Goal: Check status: Check status

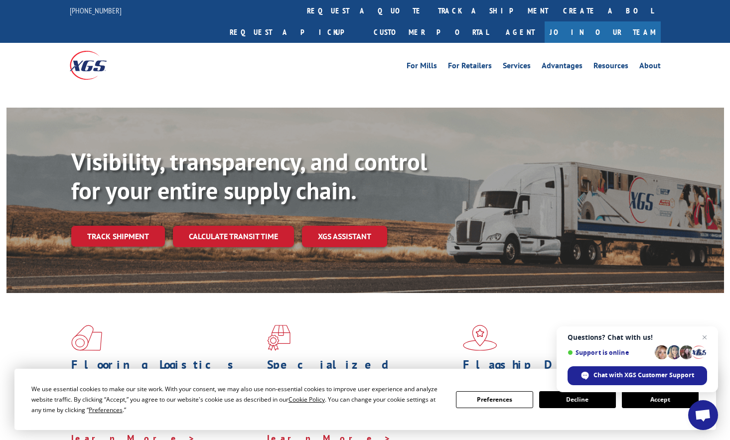
click at [135, 293] on div "Flooring Logistics Solutions As an industry carrier of choice, XGS has brought …" at bounding box center [364, 384] width 717 height 183
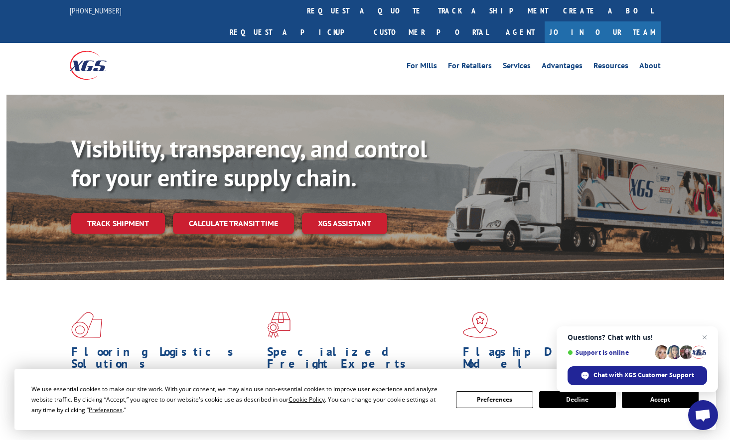
drag, startPoint x: 113, startPoint y: 213, endPoint x: 136, endPoint y: 219, distance: 24.2
click at [113, 213] on div "Visibility, transparency, and control for your entire supply chain. Track shipm…" at bounding box center [397, 204] width 653 height 139
click at [125, 213] on link "Track shipment" at bounding box center [118, 223] width 94 height 21
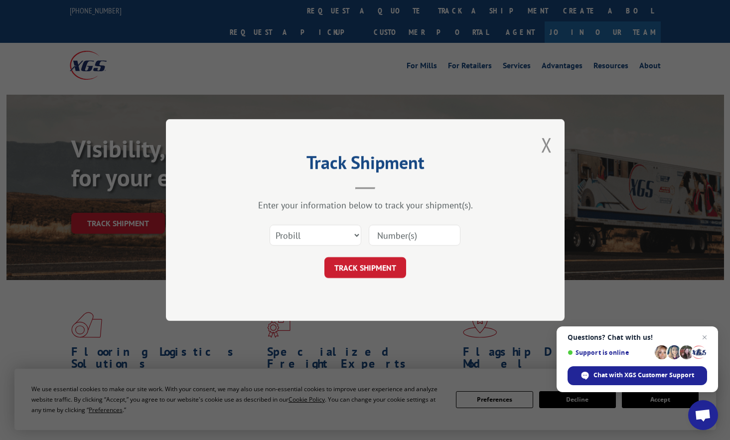
click at [401, 235] on input at bounding box center [415, 235] width 92 height 21
paste input "77586200"
type input "77586200"
click at [347, 268] on button "TRACK SHIPMENT" at bounding box center [365, 267] width 82 height 21
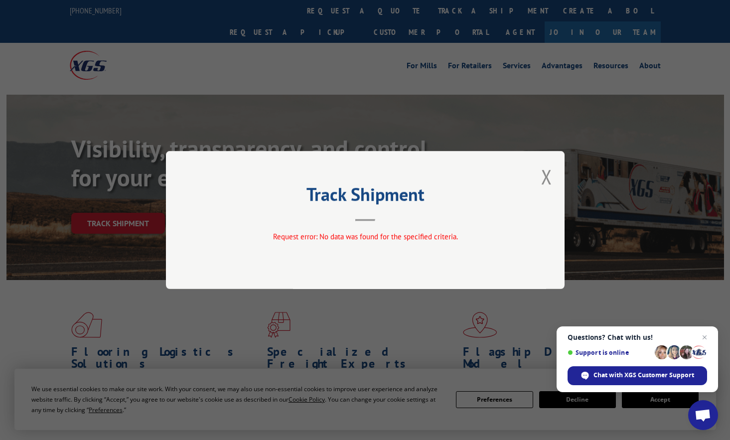
click at [539, 225] on div "Track Shipment Request error: No data was found for the specified criteria." at bounding box center [365, 220] width 399 height 138
click at [544, 174] on button "Close modal" at bounding box center [546, 176] width 11 height 26
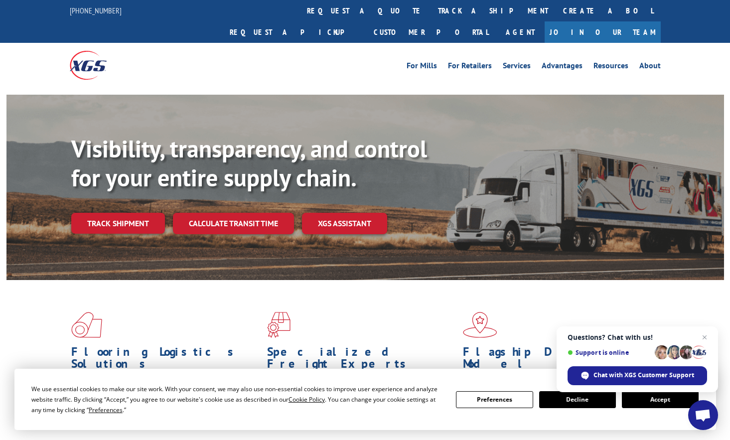
scroll to position [100, 0]
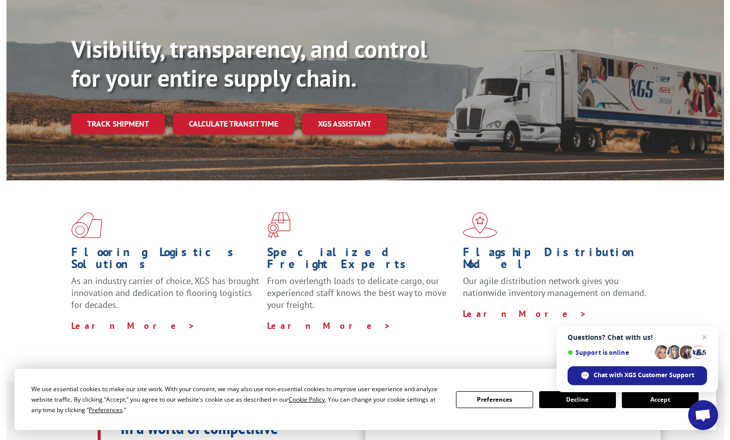
click at [635, 189] on div "Flooring Logistics Solutions As an industry carrier of choice, XGS has brought …" at bounding box center [364, 271] width 717 height 183
click at [109, 113] on link "Track shipment" at bounding box center [118, 123] width 94 height 21
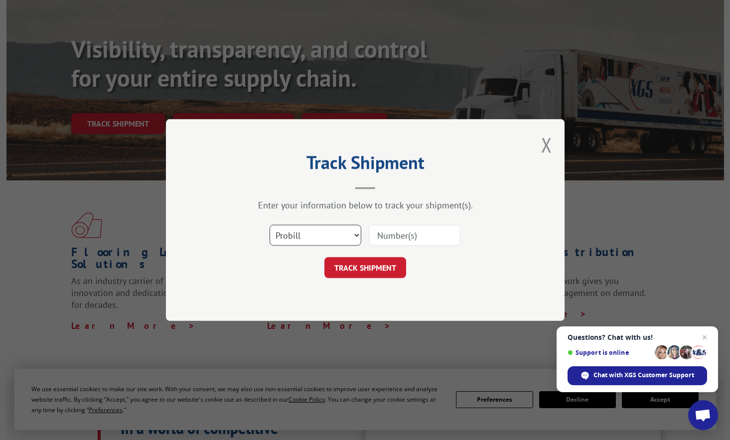
click at [323, 233] on select "Select category... Probill BOL PO" at bounding box center [316, 235] width 92 height 21
select select "bol"
click at [270, 225] on select "Select category... Probill BOL PO" at bounding box center [316, 235] width 92 height 21
click at [401, 227] on input at bounding box center [415, 235] width 92 height 21
paste input "77586200"
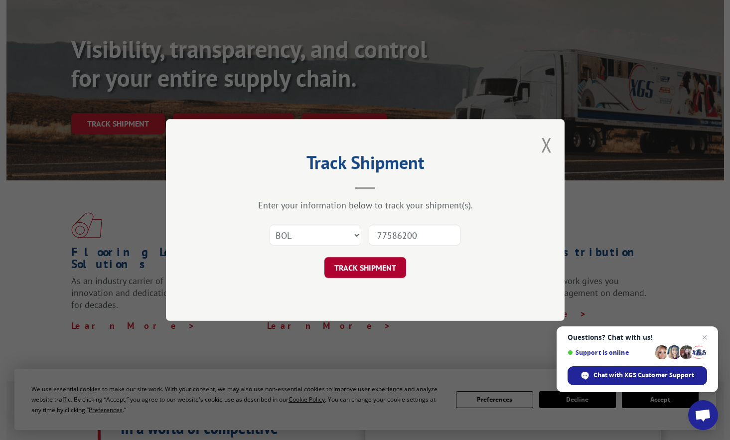
type input "77586200"
click at [390, 264] on button "TRACK SHIPMENT" at bounding box center [365, 267] width 82 height 21
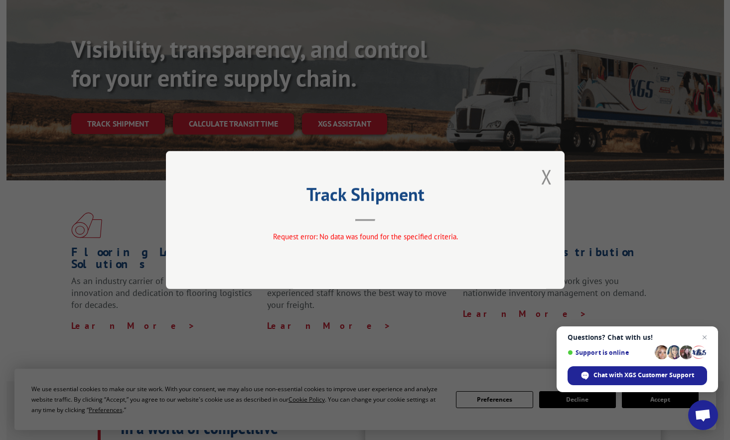
click at [366, 216] on header "Track Shipment" at bounding box center [365, 204] width 299 height 34
drag, startPoint x: 551, startPoint y: 179, endPoint x: 442, endPoint y: 171, distance: 108.9
click at [550, 179] on button "Close modal" at bounding box center [546, 176] width 11 height 26
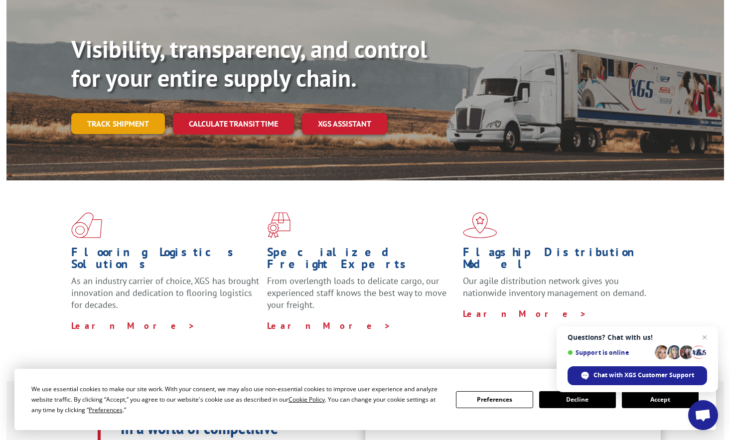
click at [156, 113] on link "Track shipment" at bounding box center [118, 123] width 94 height 21
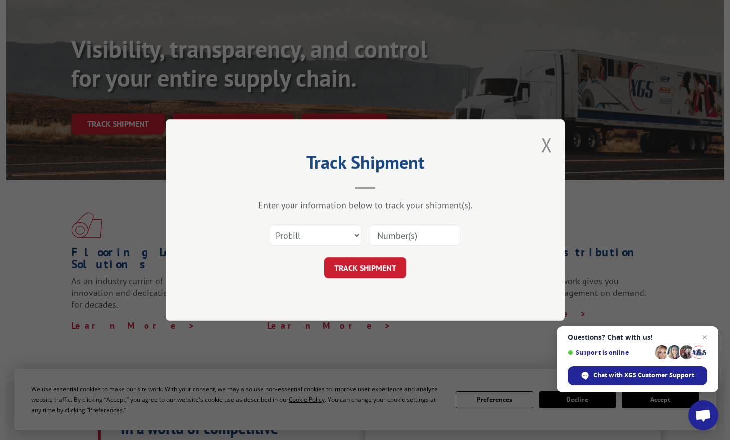
click at [392, 236] on input at bounding box center [415, 235] width 92 height 21
paste input "77586200"
type input "77586200"
click at [391, 265] on button "TRACK SHIPMENT" at bounding box center [365, 267] width 82 height 21
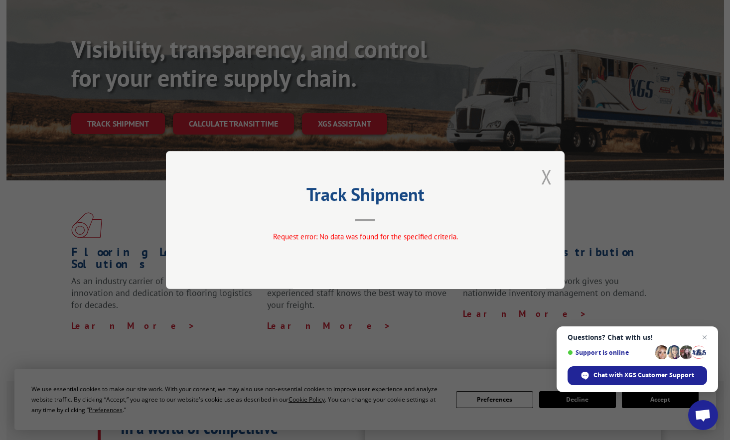
click at [542, 179] on button "Close modal" at bounding box center [546, 176] width 11 height 26
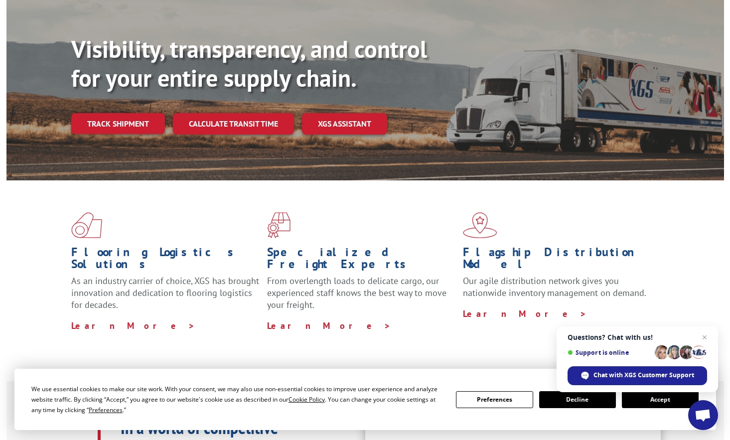
click at [584, 212] on span at bounding box center [561, 225] width 196 height 26
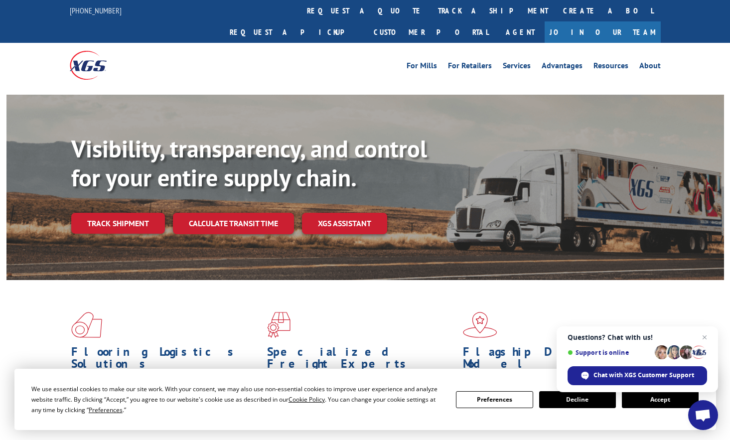
drag, startPoint x: 133, startPoint y: 201, endPoint x: 128, endPoint y: 209, distance: 9.3
click at [133, 213] on link "Track shipment" at bounding box center [118, 223] width 94 height 21
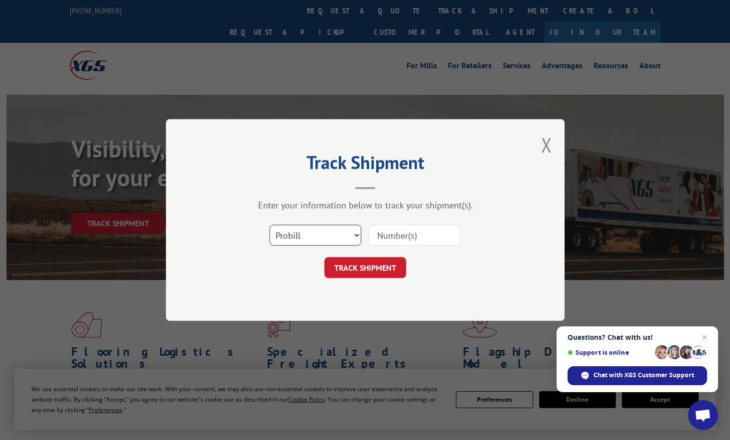
click at [328, 240] on select "Select category... Probill BOL PO" at bounding box center [316, 235] width 92 height 21
select select "po"
click at [270, 225] on select "Select category... Probill BOL PO" at bounding box center [316, 235] width 92 height 21
click at [392, 239] on input at bounding box center [415, 235] width 92 height 21
paste input "77586200"
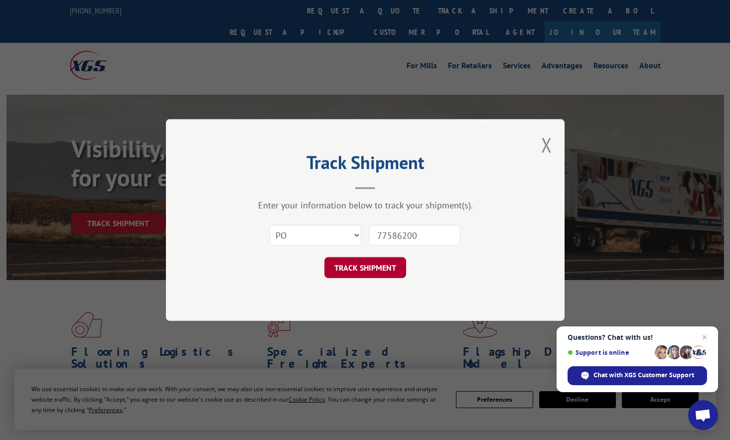
type input "77586200"
click at [370, 270] on button "TRACK SHIPMENT" at bounding box center [365, 267] width 82 height 21
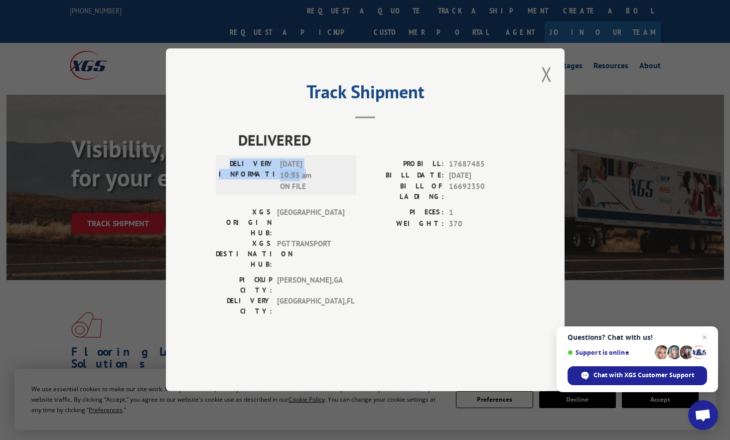
drag, startPoint x: 241, startPoint y: 190, endPoint x: 297, endPoint y: 206, distance: 59.1
click at [297, 193] on div "DELIVERY INFORMATION: [DATE] 10:35 am ON FILE" at bounding box center [286, 176] width 135 height 34
click at [310, 193] on span "[DATE] 10:35 am ON FILE" at bounding box center [313, 176] width 67 height 34
click at [533, 150] on div "Track Shipment DELIVERED DELIVERY INFORMATION: [DATE] 10:35 am ON FILE PROBILL:…" at bounding box center [365, 219] width 399 height 343
click at [531, 213] on div "Track Shipment DELIVERED DELIVERY INFORMATION: [DATE] 10:35 am ON FILE PROBILL:…" at bounding box center [365, 219] width 399 height 343
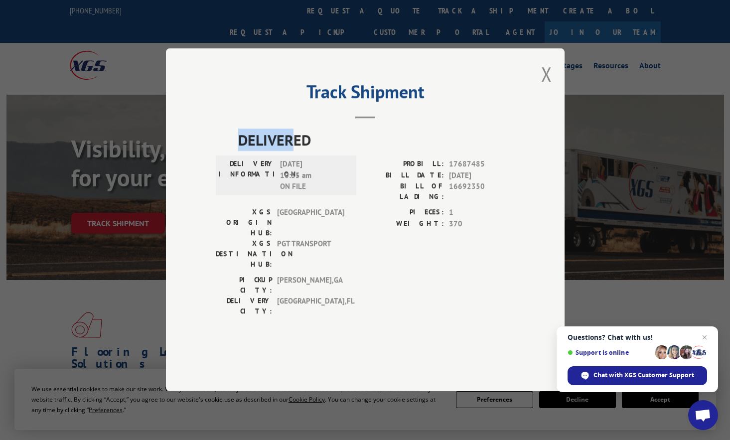
drag, startPoint x: 235, startPoint y: 175, endPoint x: 292, endPoint y: 175, distance: 57.8
click at [292, 175] on div "DELIVERED DELIVERY INFORMATION: [DATE] 10:35 am ON FILE PROBILL: 17687485 BILL …" at bounding box center [365, 225] width 299 height 193
click at [522, 173] on div "Track Shipment DELIVERED DELIVERY INFORMATION: [DATE] 10:35 am ON FILE PROBILL:…" at bounding box center [365, 219] width 399 height 343
click at [548, 225] on div "Track Shipment DELIVERED DELIVERY INFORMATION: [DATE] 10:35 am ON FILE PROBILL:…" at bounding box center [365, 219] width 399 height 343
click at [540, 197] on div "Track Shipment DELIVERED DELIVERY INFORMATION: [DATE] 10:35 am ON FILE PROBILL:…" at bounding box center [365, 219] width 399 height 343
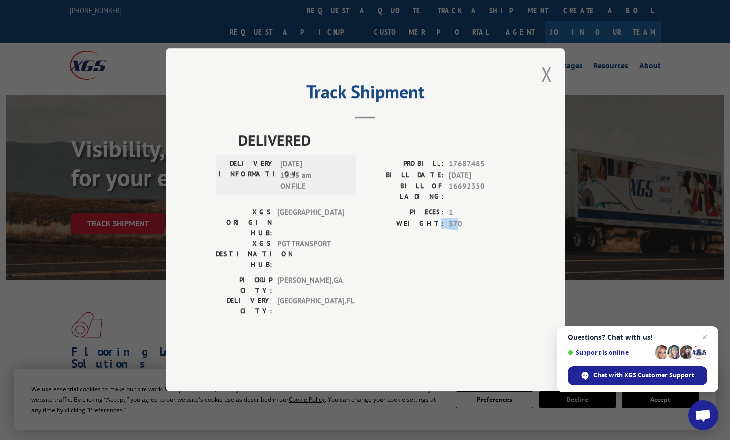
drag, startPoint x: 442, startPoint y: 241, endPoint x: 458, endPoint y: 244, distance: 15.7
click at [458, 230] on div "WEIGHT: 370" at bounding box center [439, 223] width 149 height 11
click at [464, 170] on span "17687485" at bounding box center [482, 164] width 66 height 11
copy span "17687485"
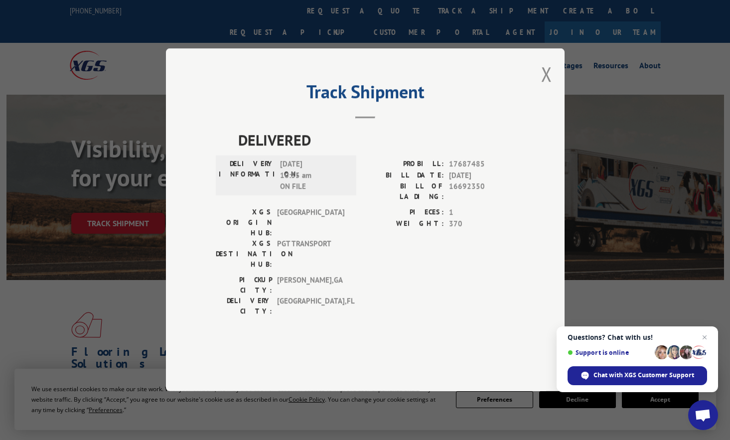
drag, startPoint x: 537, startPoint y: 211, endPoint x: 484, endPoint y: 233, distance: 57.8
click at [537, 211] on div "Track Shipment DELIVERED DELIVERY INFORMATION: [DATE] 10:35 am ON FILE PROBILL:…" at bounding box center [365, 219] width 399 height 343
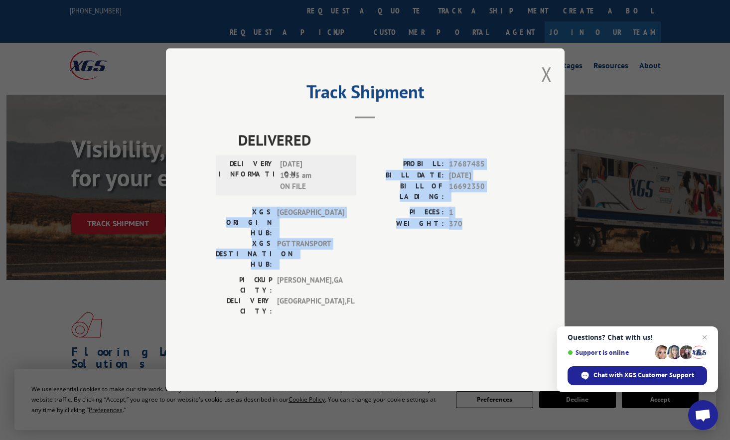
drag, startPoint x: 415, startPoint y: 187, endPoint x: 479, endPoint y: 250, distance: 90.2
click at [479, 250] on div "DELIVERED DELIVERY INFORMATION: [DATE] 10:35 am ON FILE PROBILL: 17687485 BILL …" at bounding box center [365, 225] width 299 height 193
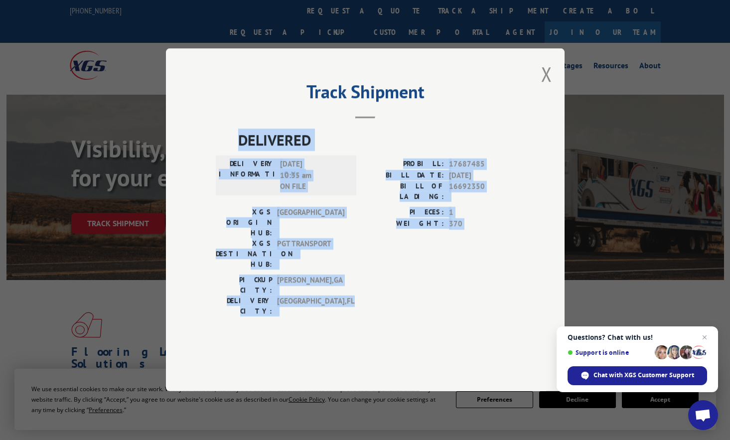
copy div "DELIVERED DELIVERY INFORMATION: [DATE] 10:35 am ON FILE PROBILL: 17687485 BILL …"
drag, startPoint x: 240, startPoint y: 164, endPoint x: 460, endPoint y: 284, distance: 251.0
click at [474, 282] on div "DELIVERED DELIVERY INFORMATION: [DATE] 10:35 am ON FILE PROBILL: 17687485 BILL …" at bounding box center [365, 225] width 299 height 193
click at [471, 170] on span "17687485" at bounding box center [482, 164] width 66 height 11
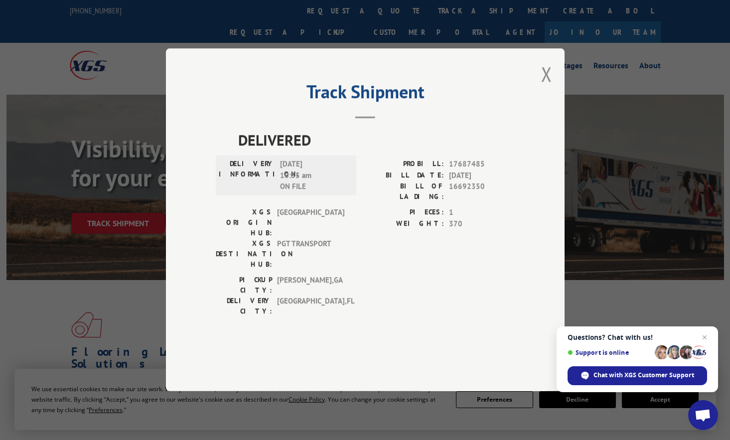
click at [469, 170] on span "17687485" at bounding box center [482, 164] width 66 height 11
copy span "17687485"
drag, startPoint x: 546, startPoint y: 102, endPoint x: 504, endPoint y: 123, distance: 46.8
click at [546, 87] on button "Close modal" at bounding box center [546, 74] width 11 height 26
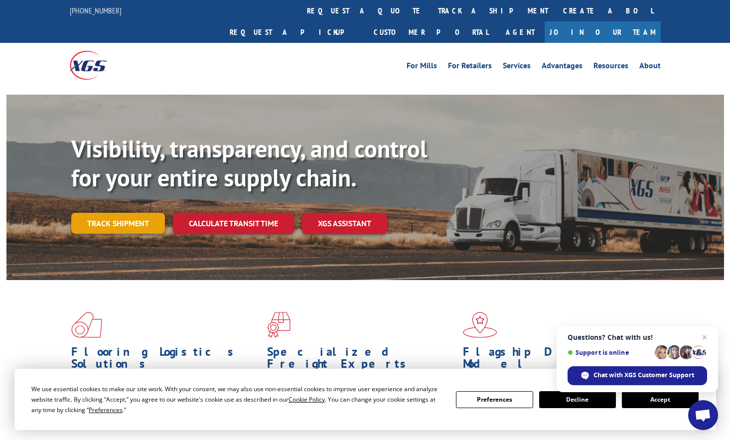
click at [112, 213] on link "Track shipment" at bounding box center [118, 223] width 94 height 21
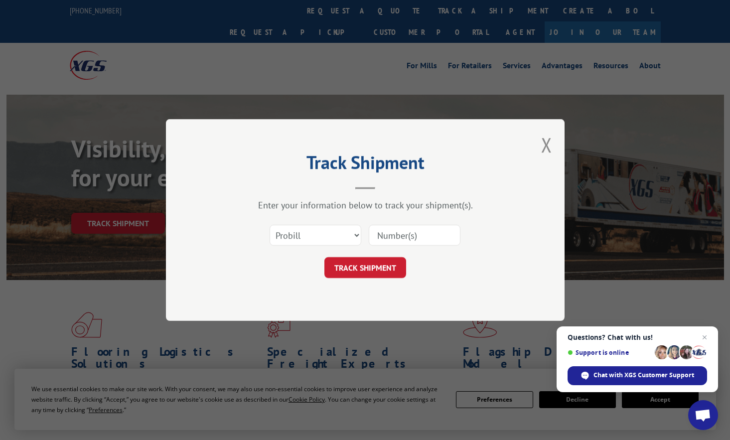
click at [509, 223] on div "Select category... Probill BOL PO" at bounding box center [365, 235] width 299 height 33
click at [404, 234] on input at bounding box center [415, 235] width 92 height 21
paste input "17687485"
type input "17687485"
click at [378, 269] on button "TRACK SHIPMENT" at bounding box center [365, 267] width 82 height 21
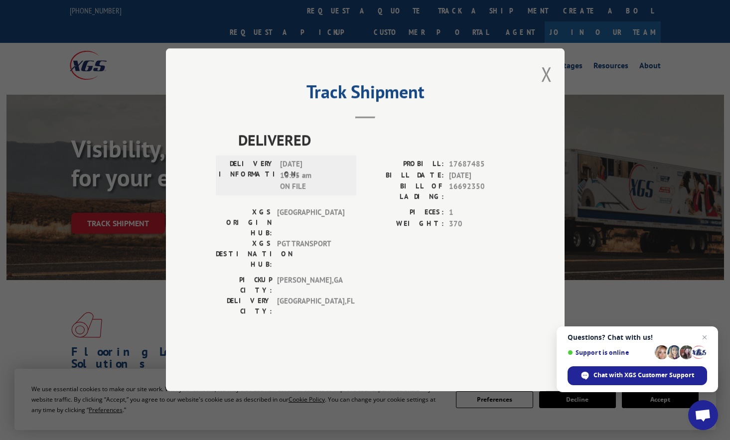
click at [519, 191] on div "Track Shipment DELIVERED DELIVERY INFORMATION: [DATE] 10:35 am ON FILE PROBILL:…" at bounding box center [365, 219] width 399 height 343
click at [535, 234] on div "Track Shipment DELIVERED DELIVERY INFORMATION: [DATE] 10:35 am ON FILE PROBILL:…" at bounding box center [365, 219] width 399 height 343
click at [518, 138] on div "Track Shipment DELIVERED DELIVERY INFORMATION: [DATE] 10:35 am ON FILE PROBILL:…" at bounding box center [365, 219] width 399 height 343
click at [529, 213] on div "Track Shipment DELIVERED DELIVERY INFORMATION: [DATE] 10:35 am ON FILE PROBILL:…" at bounding box center [365, 219] width 399 height 343
drag, startPoint x: 417, startPoint y: 189, endPoint x: 491, endPoint y: 190, distance: 73.2
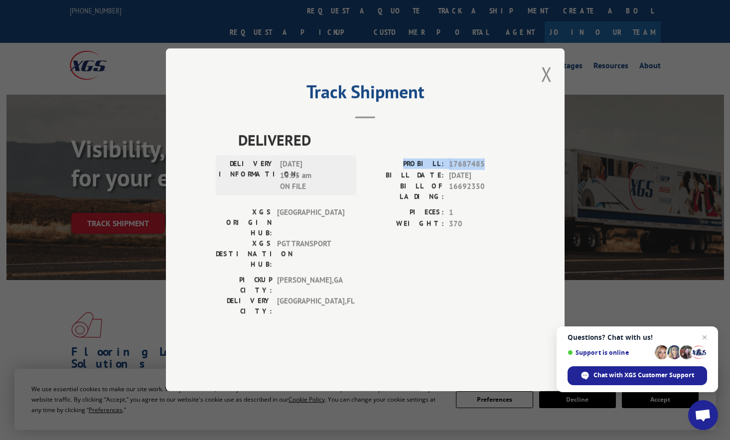
click at [491, 170] on div "PROBILL: 17687485" at bounding box center [439, 164] width 149 height 11
copy div "PROBILL: 17687485"
